Goal: Navigation & Orientation: Understand site structure

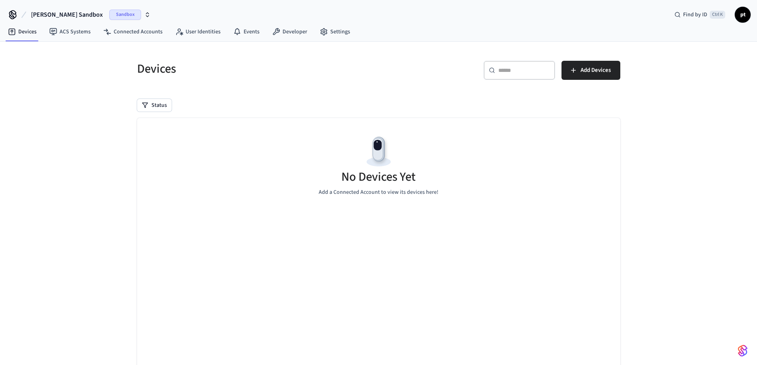
click at [747, 15] on span "pt" at bounding box center [743, 15] width 14 height 14
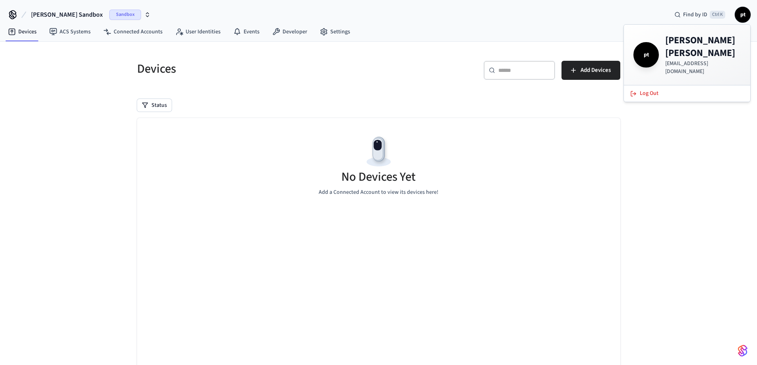
drag, startPoint x: 747, startPoint y: 15, endPoint x: 741, endPoint y: 20, distance: 7.4
click at [744, 19] on span "pt" at bounding box center [743, 15] width 14 height 14
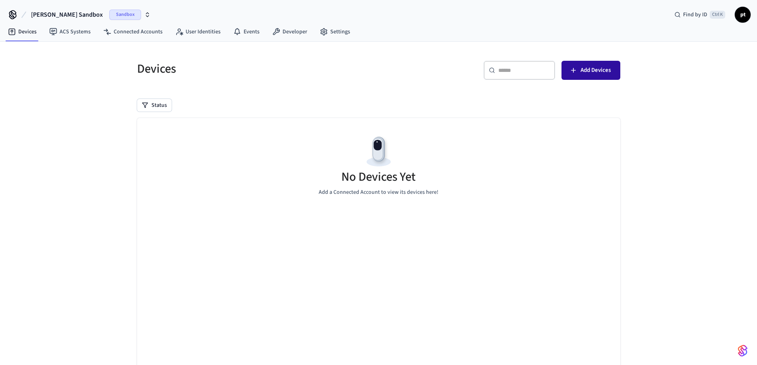
click at [577, 68] on icon "button" at bounding box center [573, 70] width 8 height 8
click at [51, 37] on link "ACS Systems" at bounding box center [70, 32] width 54 height 14
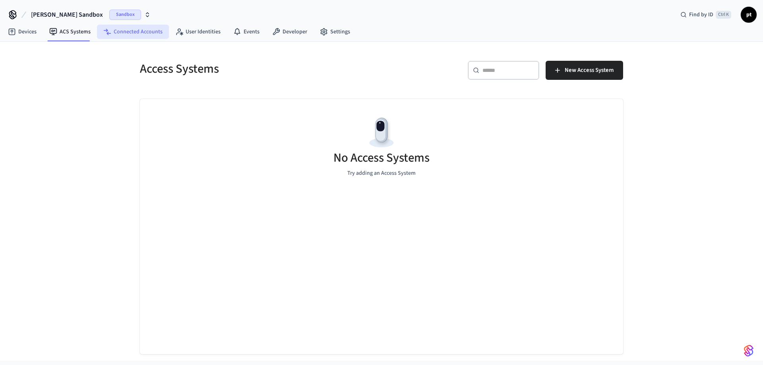
click at [129, 28] on link "Connected Accounts" at bounding box center [133, 32] width 72 height 14
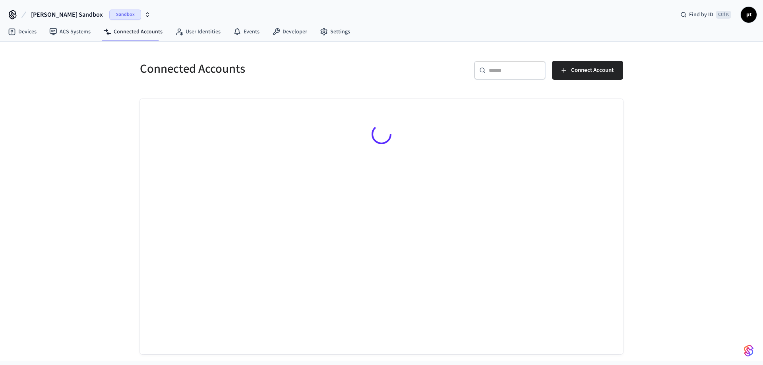
click at [340, 361] on html "[PERSON_NAME] Sandbox Sandbox Find by ID Ctrl K pt Devices ACS Systems Connecte…" at bounding box center [381, 180] width 763 height 361
drag, startPoint x: 161, startPoint y: 120, endPoint x: 152, endPoint y: 105, distance: 18.5
click at [161, 119] on div "No Accounts yet. Pair a Third-Party Account to begin viewing them here." at bounding box center [381, 146] width 483 height 95
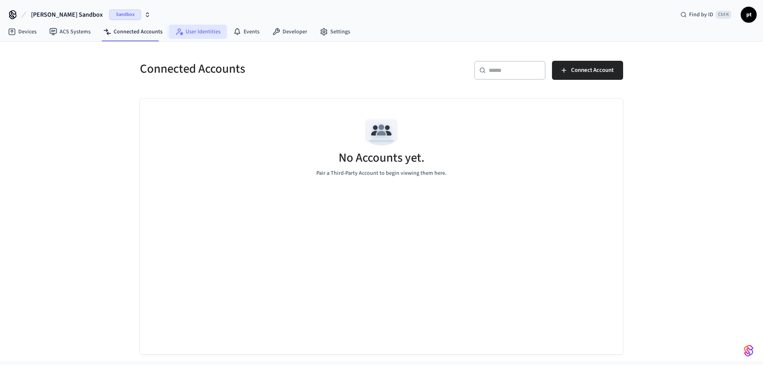
click at [199, 30] on link "User Identities" at bounding box center [198, 32] width 58 height 14
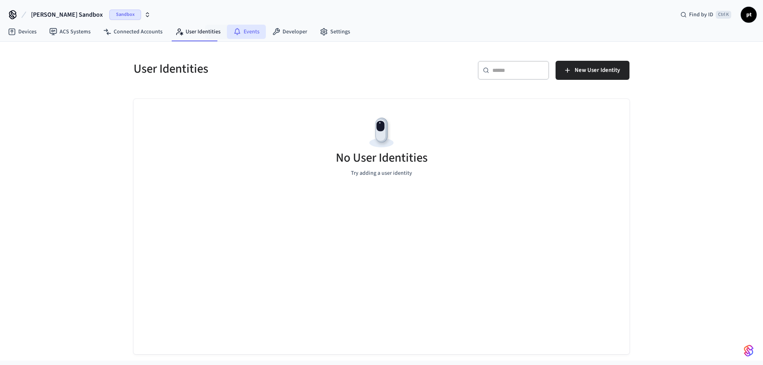
click at [248, 33] on link "Events" at bounding box center [246, 32] width 39 height 14
